Goal: Register for event/course

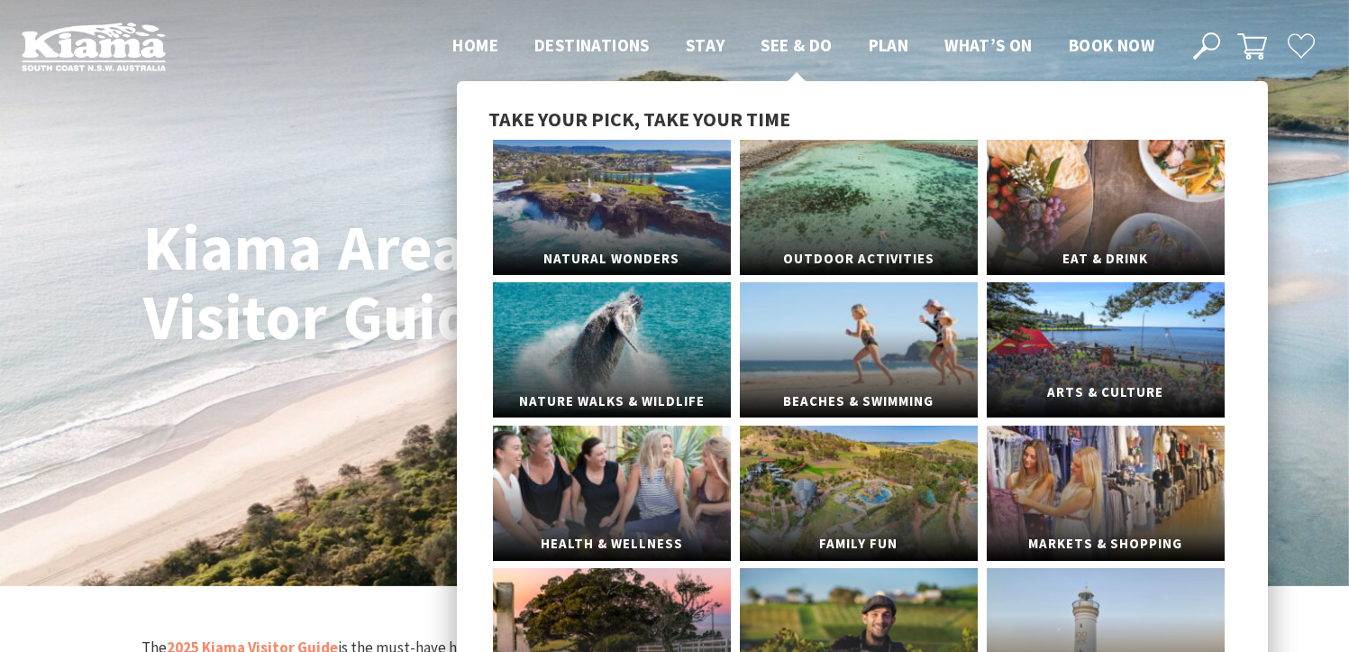
click at [1098, 340] on link "Arts & Culture" at bounding box center [1106, 349] width 238 height 135
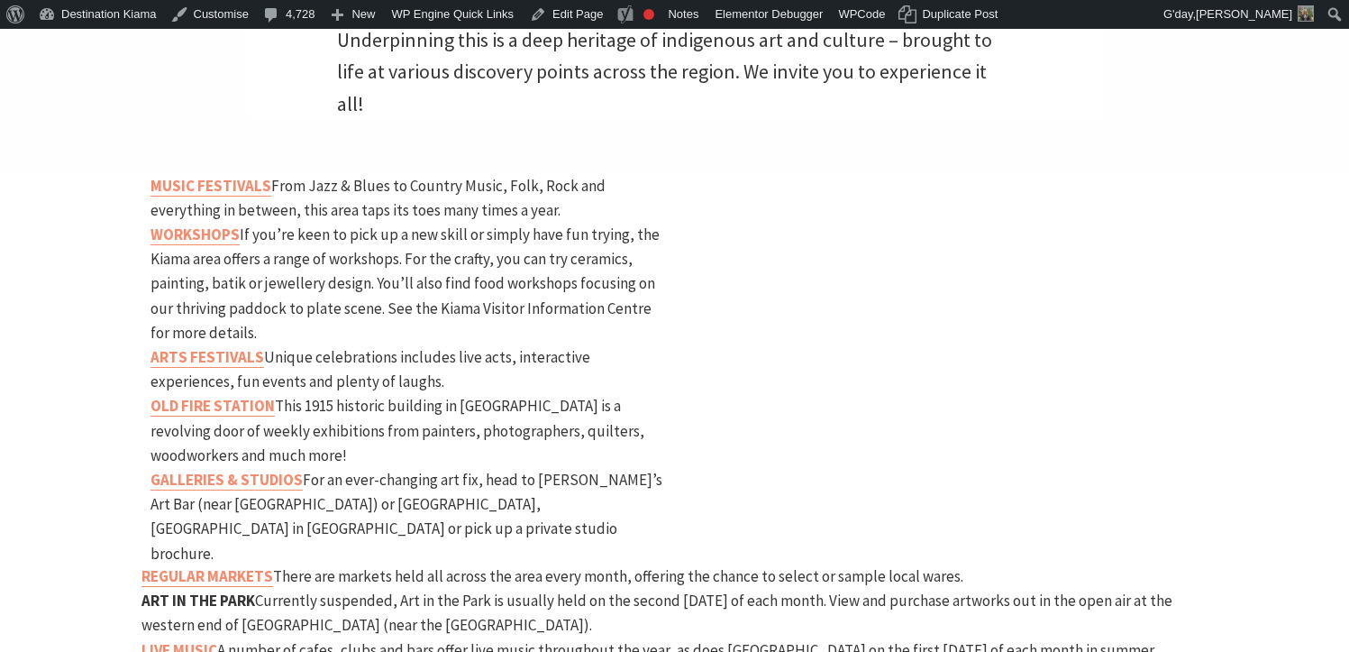
scroll to position [811, 0]
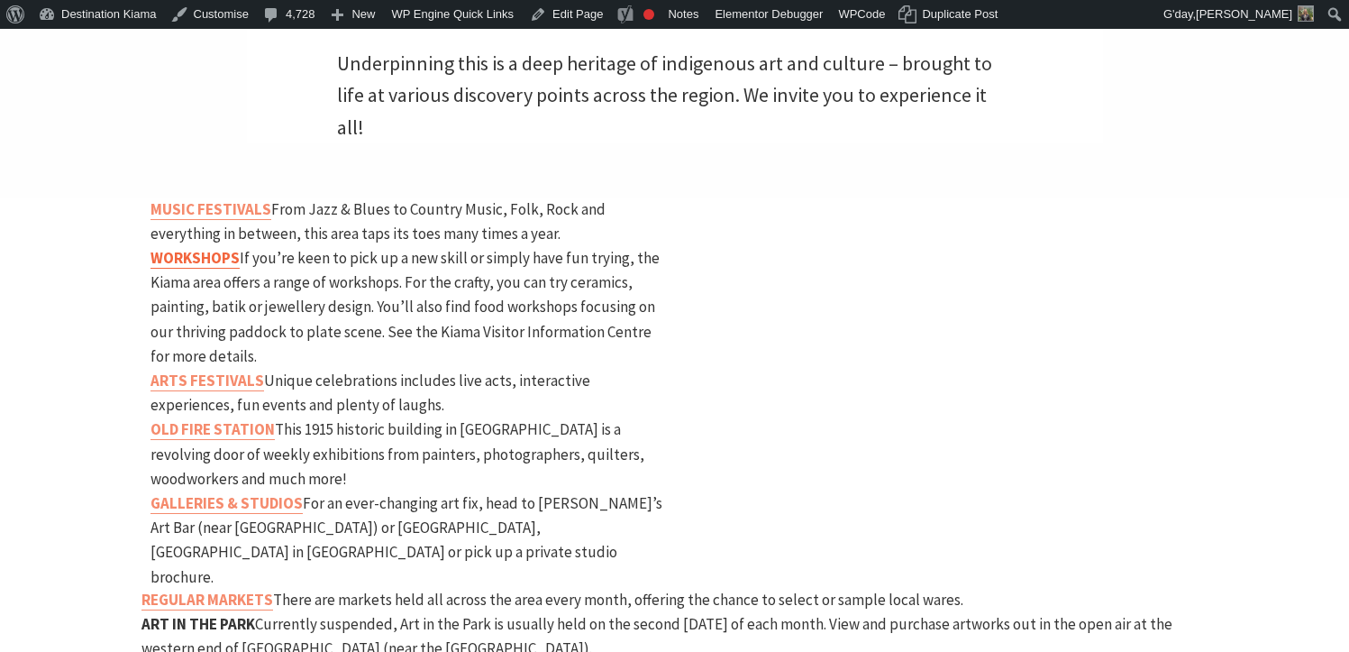
click at [154, 248] on strong "WORKSHOPS" at bounding box center [195, 258] width 89 height 20
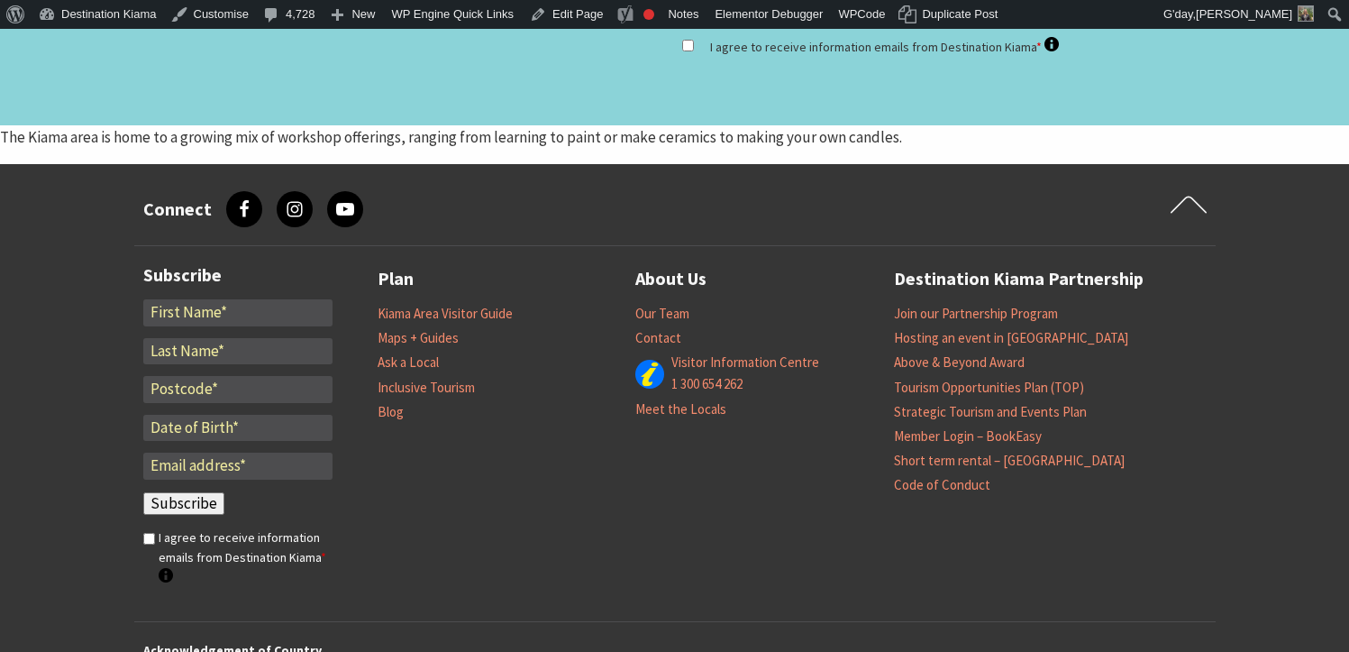
scroll to position [2991, 0]
